Goal: Information Seeking & Learning: Learn about a topic

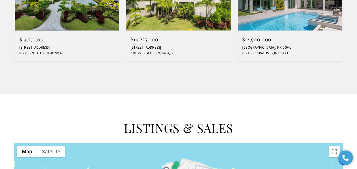
scroll to position [596, 0]
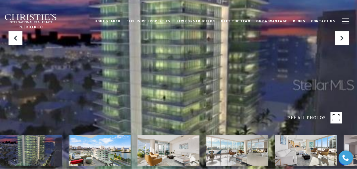
click at [308, 119] on span "SEE ALL PHOTOS" at bounding box center [306, 117] width 37 height 7
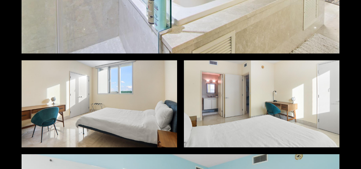
scroll to position [1562, 0]
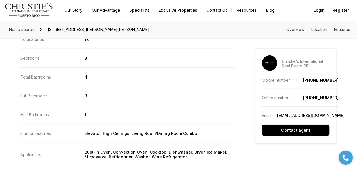
scroll to position [681, 0]
